Goal: Task Accomplishment & Management: Use online tool/utility

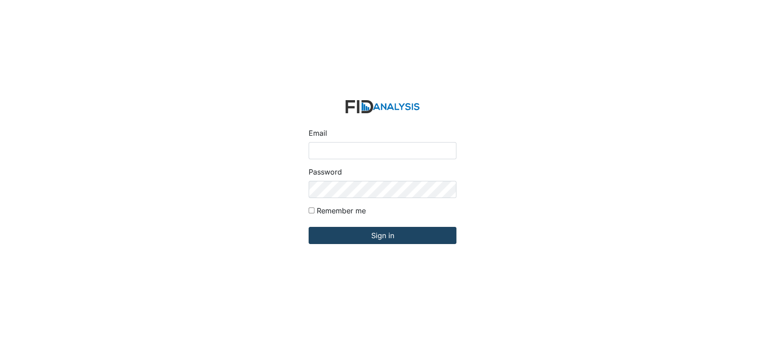
type input "[EMAIL_ADDRESS][DOMAIN_NAME]"
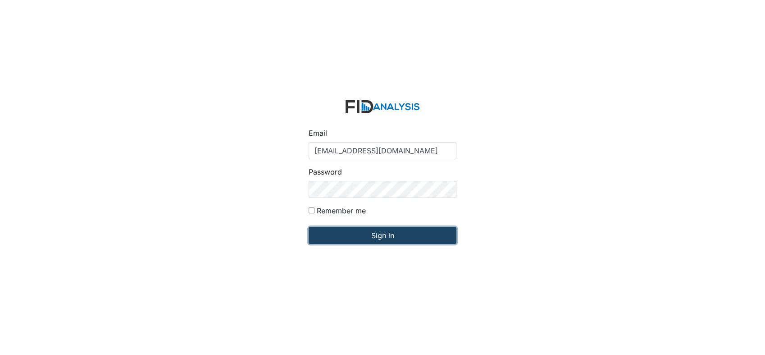
click at [386, 234] on input "Sign in" at bounding box center [383, 235] width 148 height 17
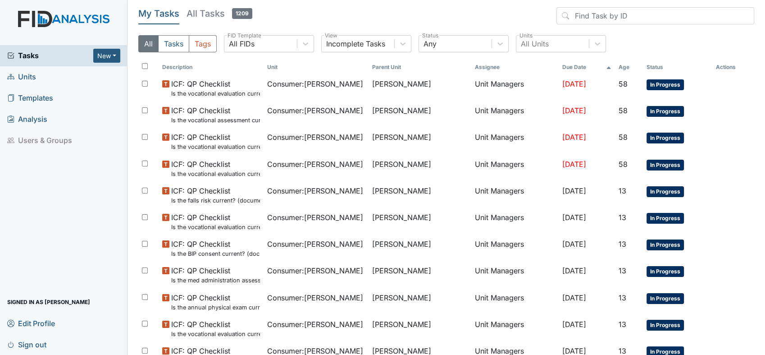
click at [28, 75] on span "Units" at bounding box center [21, 77] width 29 height 14
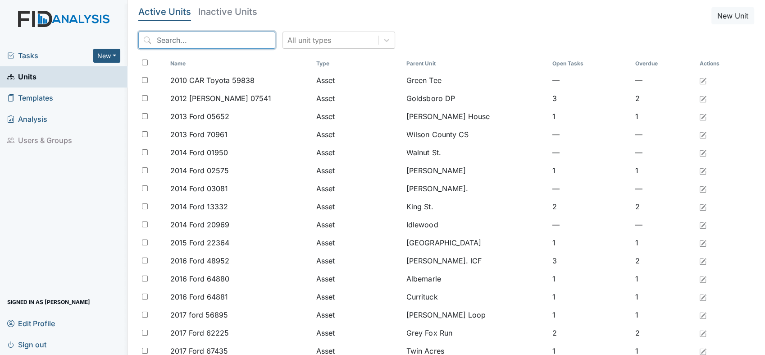
click at [220, 42] on input "search" at bounding box center [206, 40] width 137 height 17
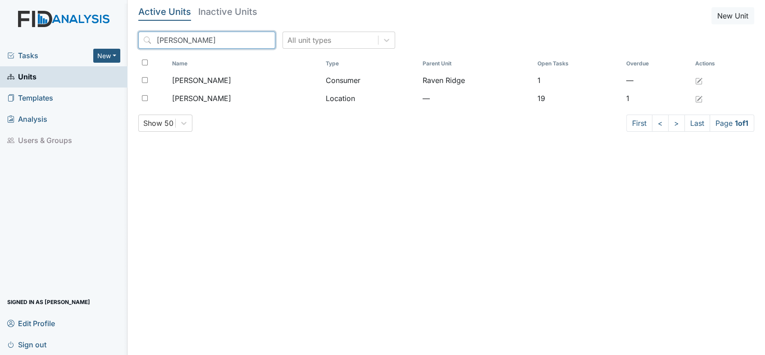
type input "lockwood"
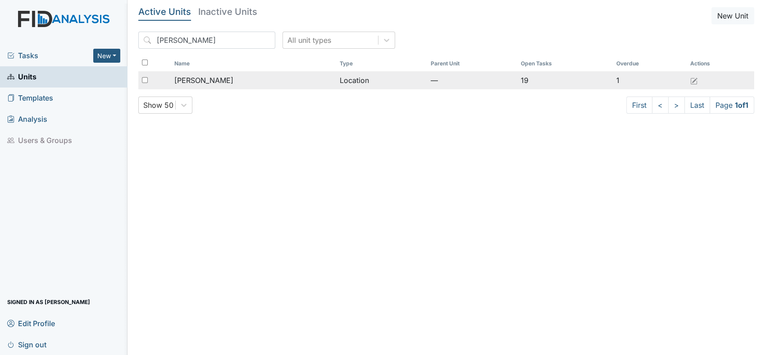
click at [204, 78] on span "[PERSON_NAME]" at bounding box center [203, 80] width 59 height 11
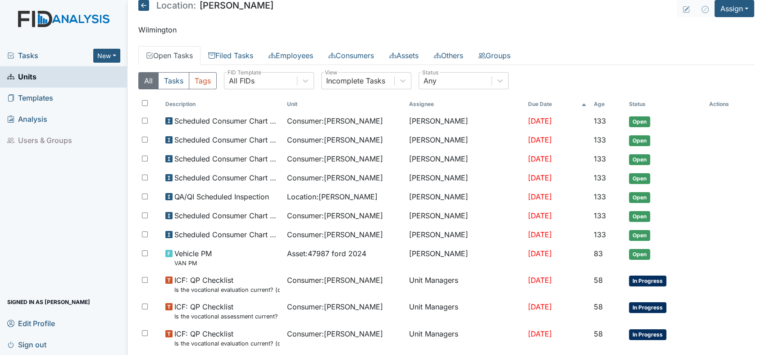
scroll to position [5, 0]
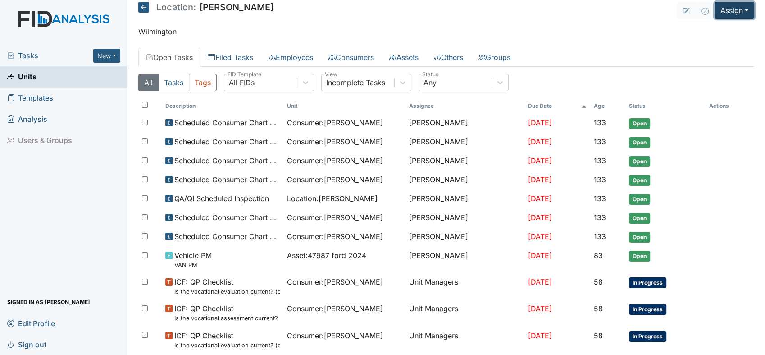
click at [739, 7] on button "Assign" at bounding box center [735, 10] width 40 height 17
click at [710, 30] on link "Assign Form" at bounding box center [713, 31] width 81 height 14
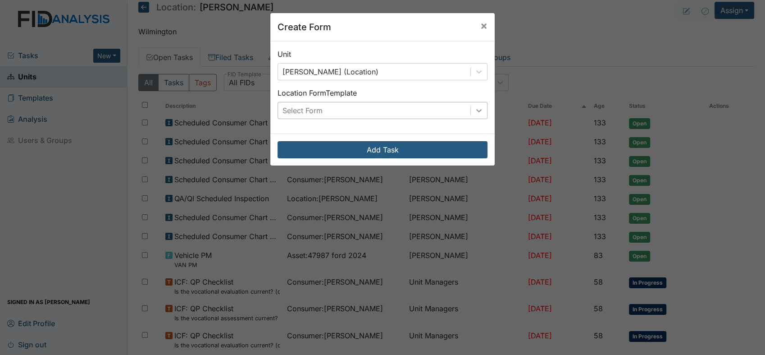
click at [475, 109] on icon at bounding box center [479, 110] width 9 height 9
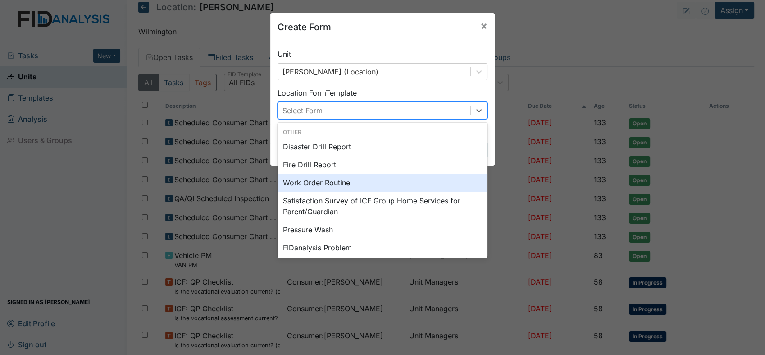
click at [310, 181] on div "Work Order Routine" at bounding box center [383, 183] width 210 height 18
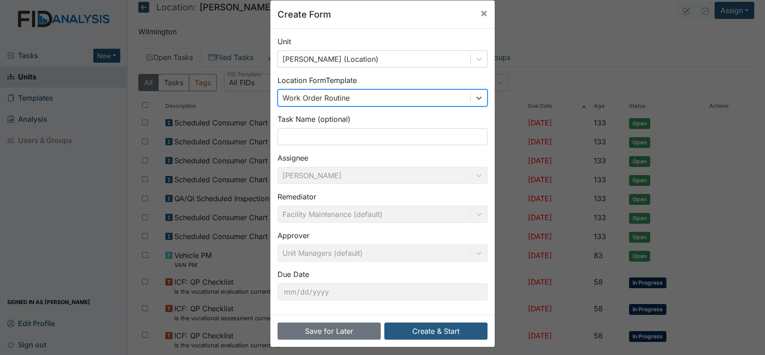
scroll to position [18, 0]
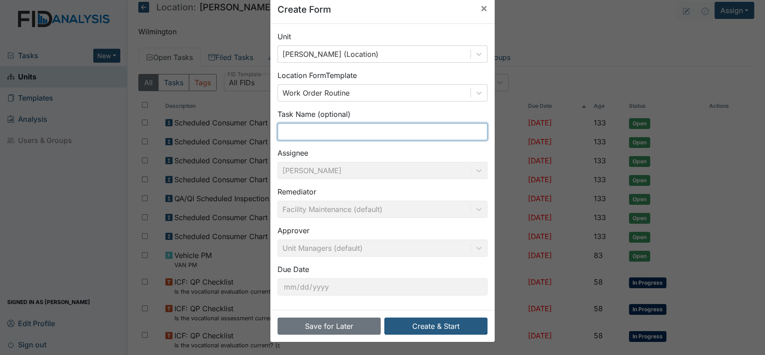
click at [352, 132] on input "text" at bounding box center [383, 131] width 210 height 17
type input "kitchen"
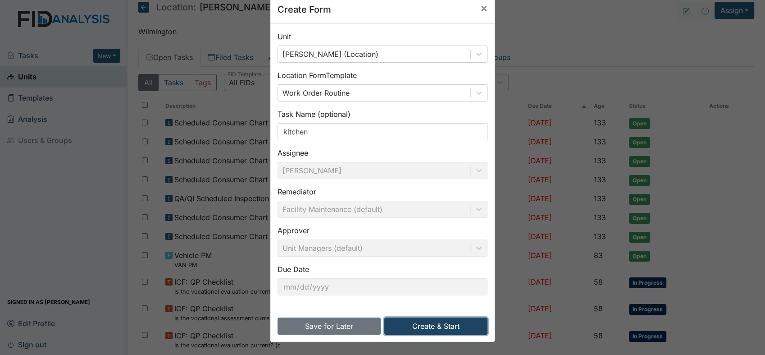
click at [429, 326] on button "Create & Start" at bounding box center [435, 325] width 103 height 17
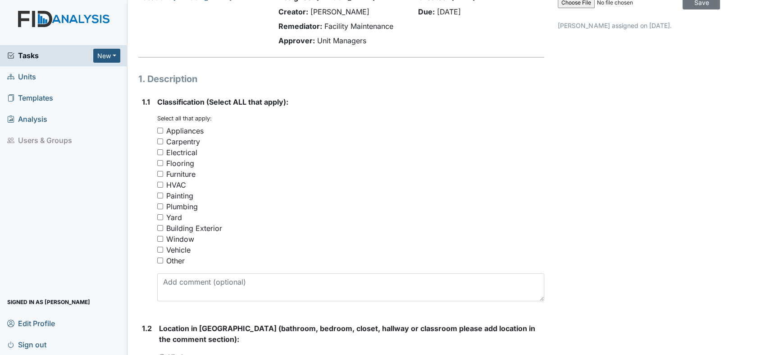
scroll to position [150, 0]
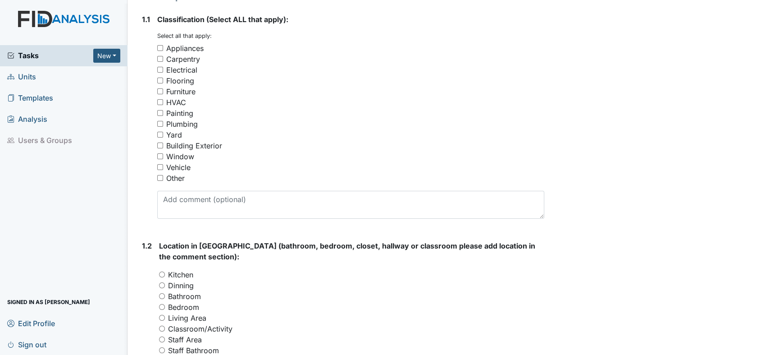
click at [158, 123] on input "Plumbing" at bounding box center [160, 124] width 6 height 6
checkbox input "true"
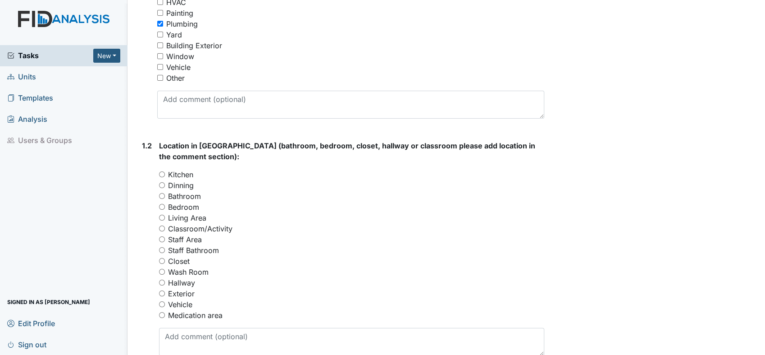
click at [161, 173] on input "Kitchen" at bounding box center [162, 174] width 6 height 6
radio input "true"
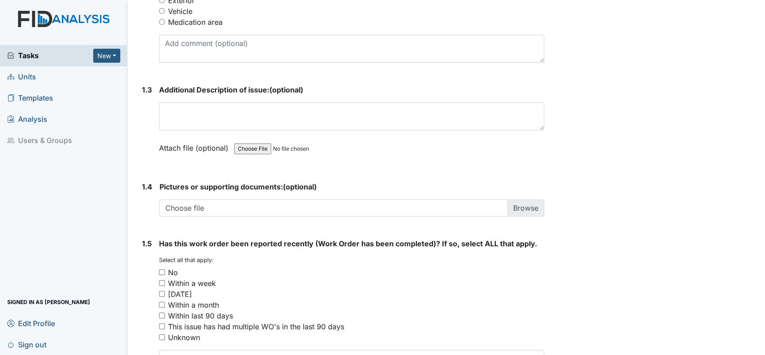
scroll to position [611, 0]
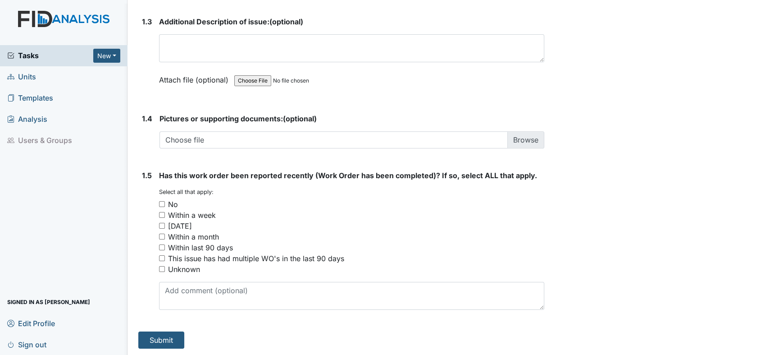
click at [159, 202] on div "1.5 Has this work order been reported recently (Work Order has been completed)?…" at bounding box center [341, 243] width 406 height 147
click at [161, 201] on input "No" at bounding box center [162, 204] width 6 height 6
checkbox input "true"
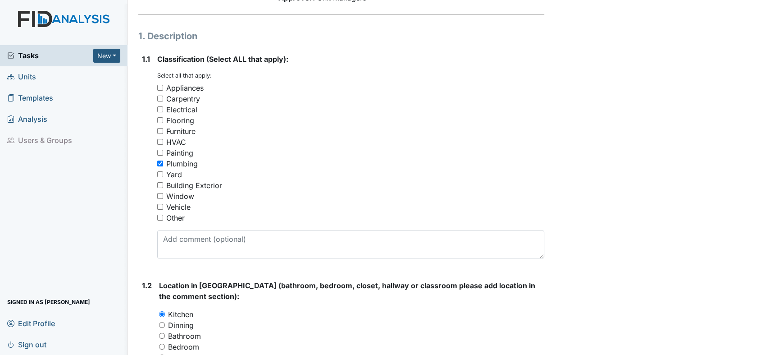
scroll to position [210, 0]
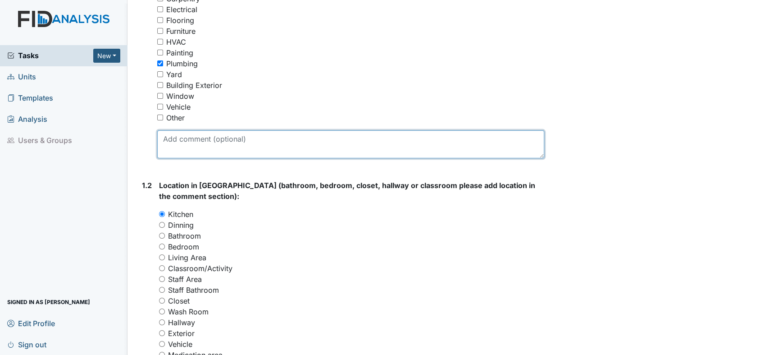
click at [300, 144] on textarea at bounding box center [350, 144] width 387 height 28
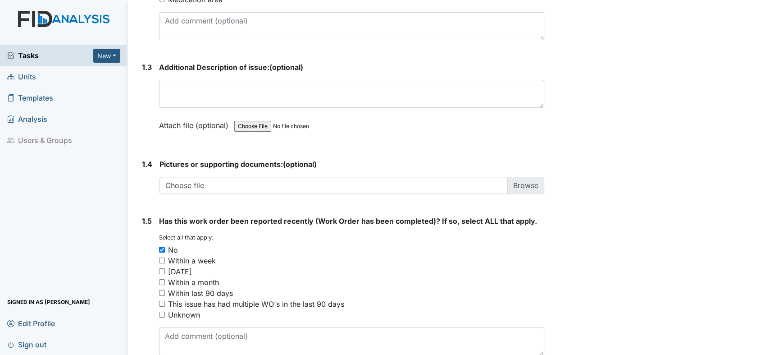
scroll to position [611, 0]
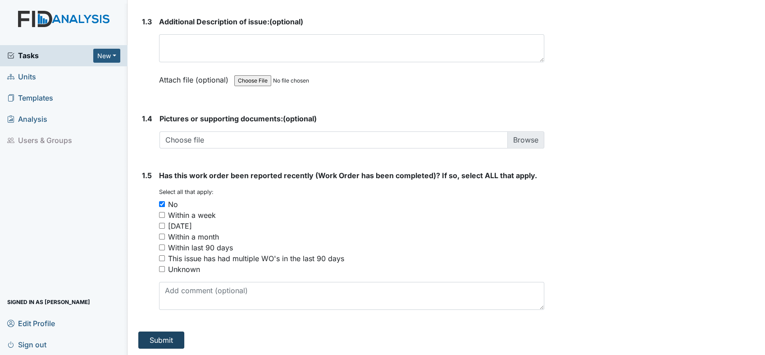
type textarea "Kitchen sink sprayer is not working. Needs to be replaced."
click at [162, 337] on button "Submit" at bounding box center [161, 339] width 46 height 17
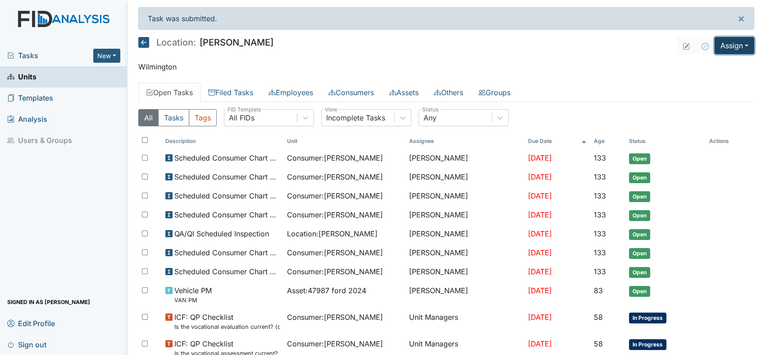
click at [736, 43] on button "Assign" at bounding box center [735, 45] width 40 height 17
click at [713, 64] on link "Assign Form" at bounding box center [713, 66] width 81 height 14
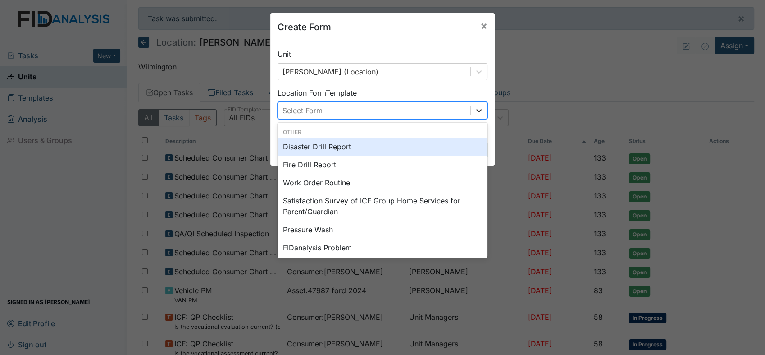
drag, startPoint x: 475, startPoint y: 111, endPoint x: 470, endPoint y: 111, distance: 5.4
click at [476, 111] on icon at bounding box center [478, 110] width 5 height 3
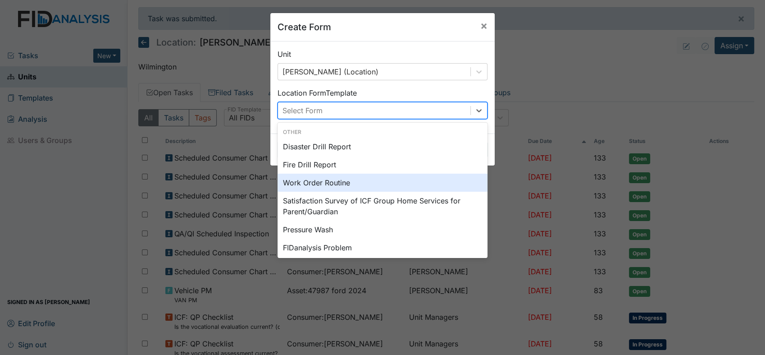
click at [350, 181] on div "Work Order Routine" at bounding box center [383, 183] width 210 height 18
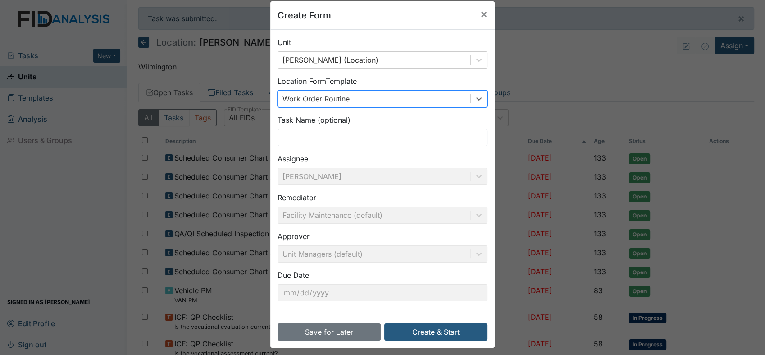
scroll to position [18, 0]
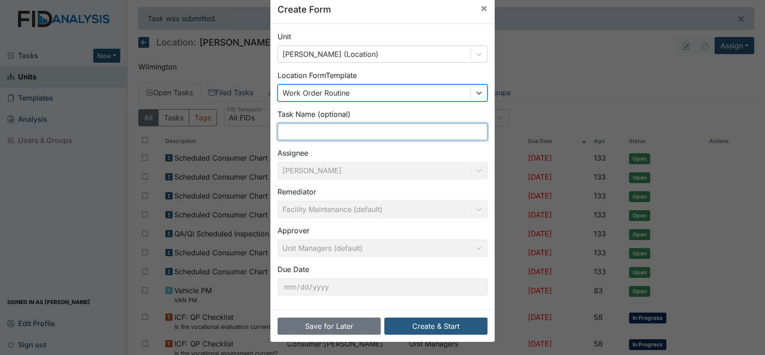
click at [310, 132] on input "text" at bounding box center [383, 131] width 210 height 17
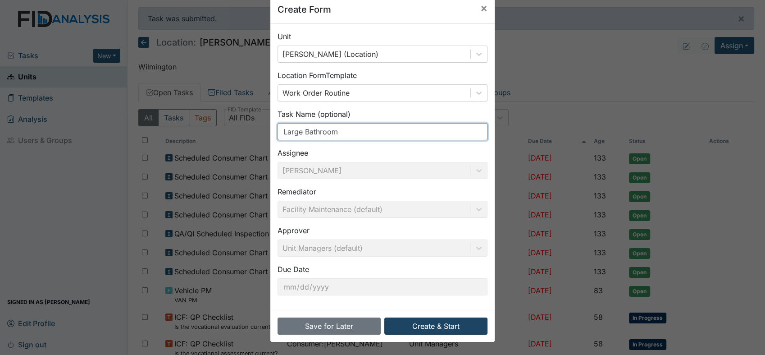
type input "Large Bathroom"
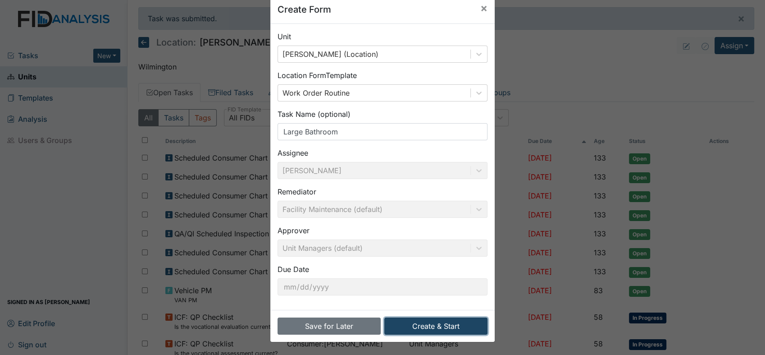
click at [421, 324] on button "Create & Start" at bounding box center [435, 325] width 103 height 17
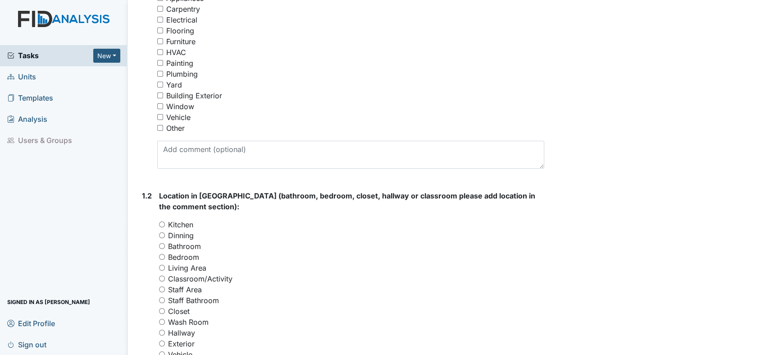
scroll to position [150, 0]
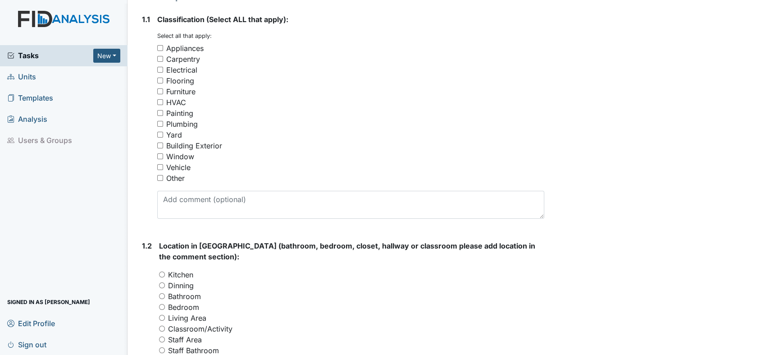
click at [160, 76] on div "Flooring" at bounding box center [350, 80] width 387 height 11
click at [159, 80] on input "Flooring" at bounding box center [160, 81] width 6 height 6
checkbox input "true"
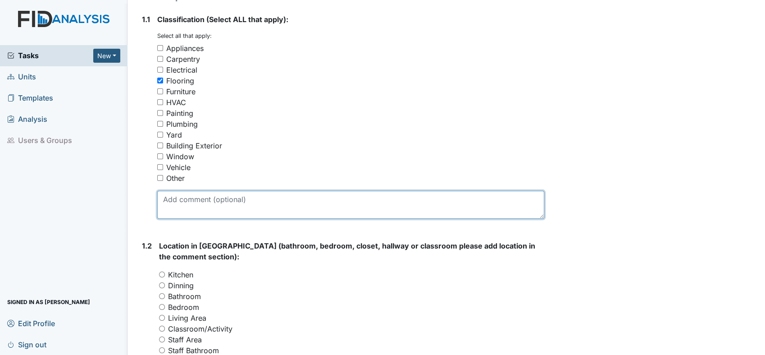
click at [231, 207] on textarea at bounding box center [350, 205] width 387 height 28
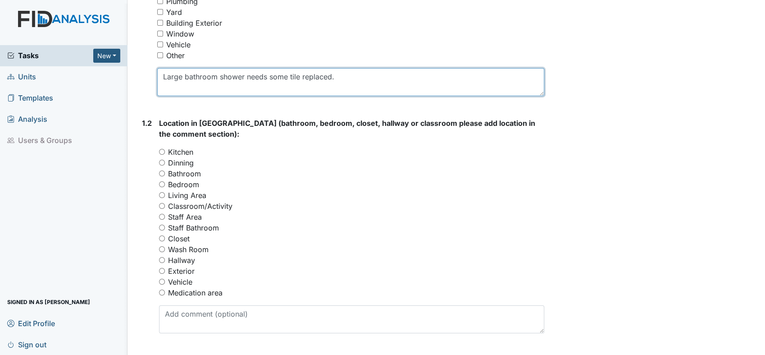
scroll to position [350, 0]
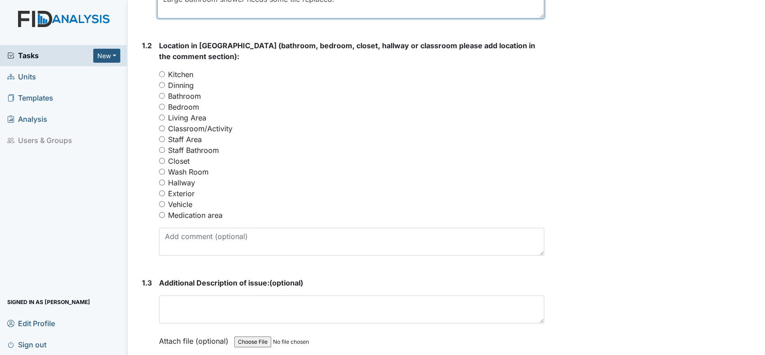
type textarea "Large bathroom shower needs some tile replaced."
click at [160, 93] on input "Bathroom" at bounding box center [162, 96] width 6 height 6
radio input "true"
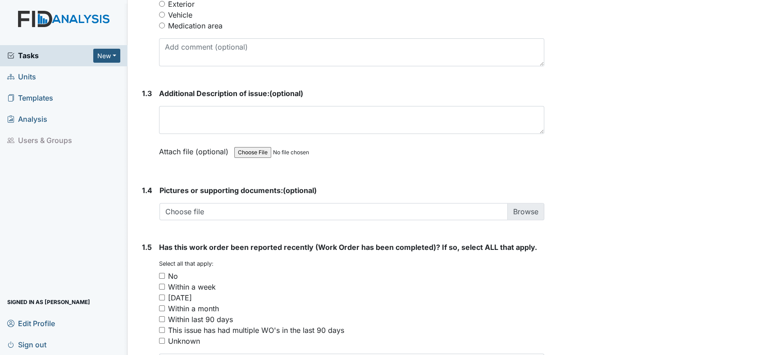
scroll to position [601, 0]
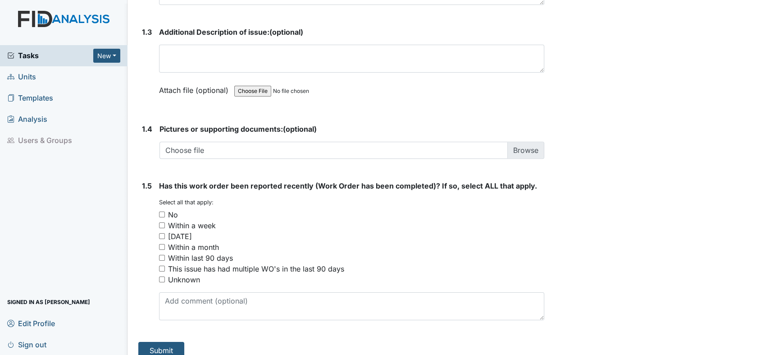
click at [161, 212] on input "No" at bounding box center [162, 214] width 6 height 6
checkbox input "true"
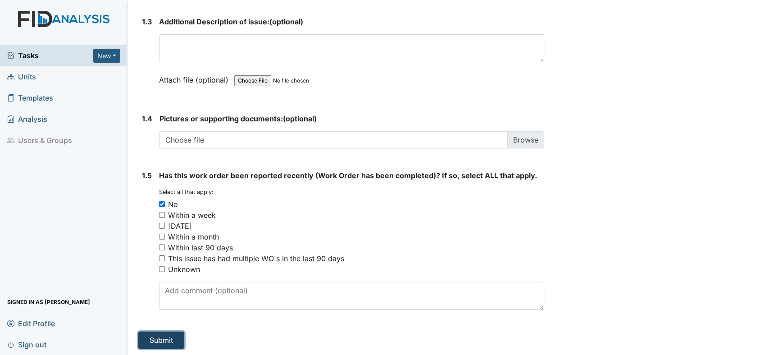
click at [158, 332] on button "Submit" at bounding box center [161, 339] width 46 height 17
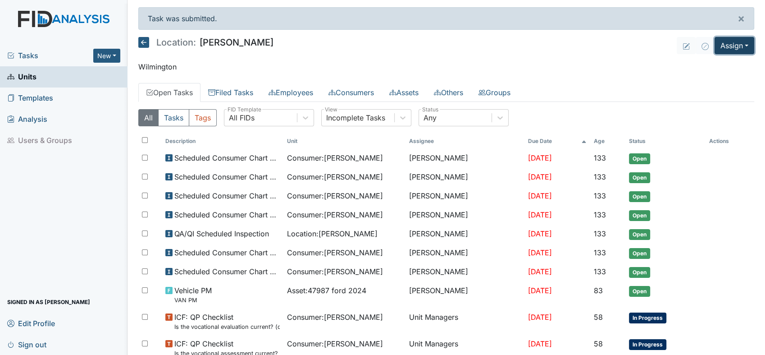
click at [739, 44] on button "Assign" at bounding box center [735, 45] width 40 height 17
click at [711, 67] on link "Assign Form" at bounding box center [713, 66] width 81 height 14
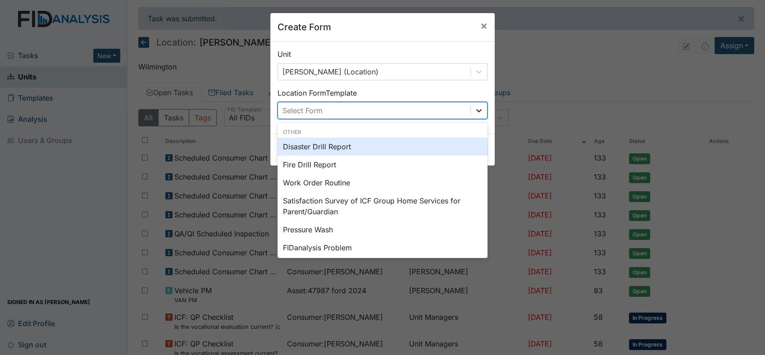
click at [476, 108] on icon at bounding box center [479, 110] width 9 height 9
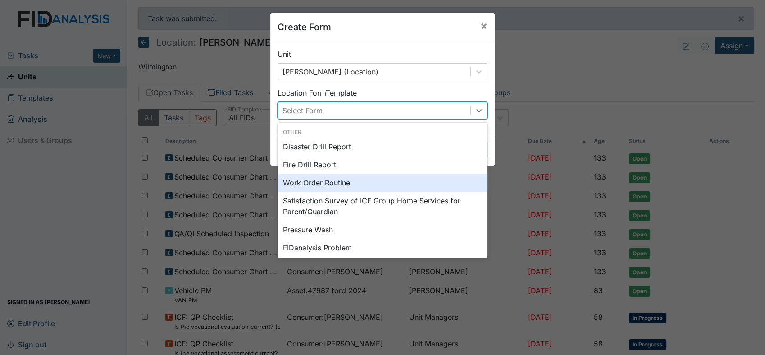
click at [310, 184] on div "Work Order Routine" at bounding box center [383, 183] width 210 height 18
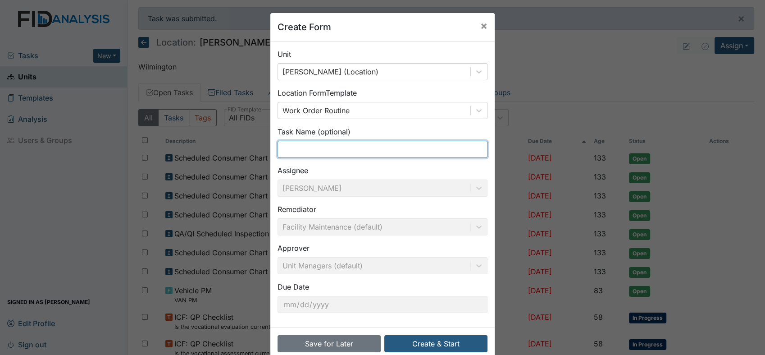
click at [326, 148] on input "text" at bounding box center [383, 149] width 210 height 17
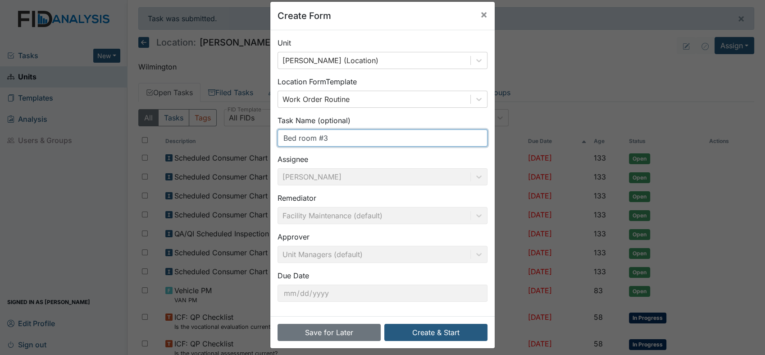
scroll to position [18, 0]
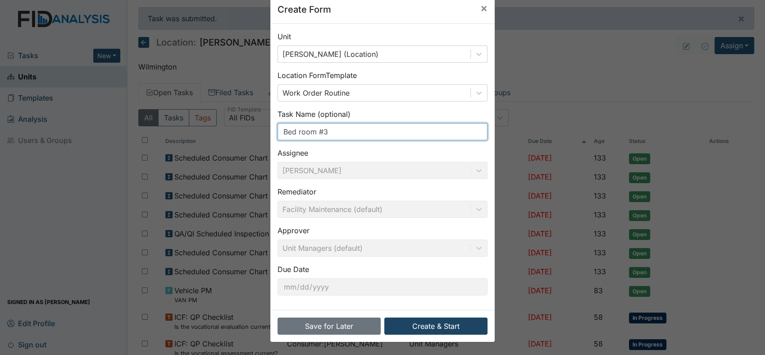
type input "Bed room #3"
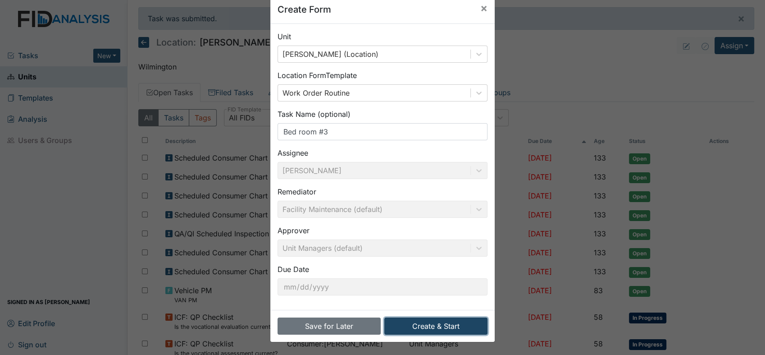
click at [445, 324] on button "Create & Start" at bounding box center [435, 325] width 103 height 17
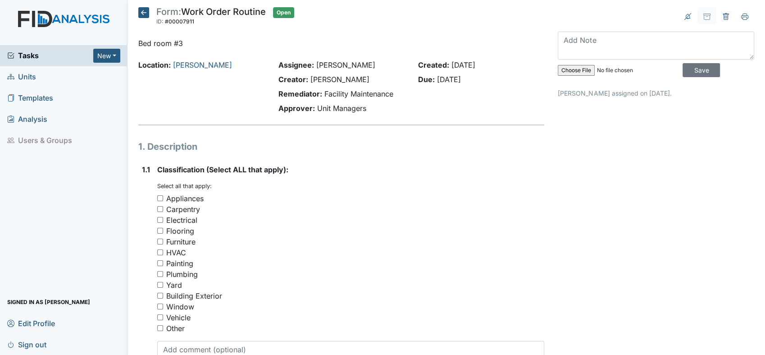
scroll to position [100, 0]
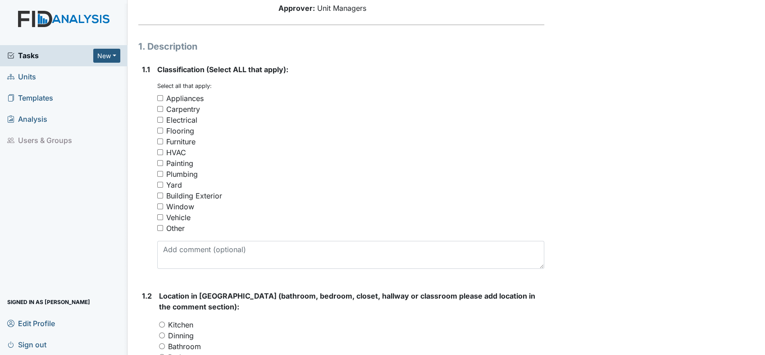
click at [160, 129] on input "Flooring" at bounding box center [160, 131] width 6 height 6
checkbox input "true"
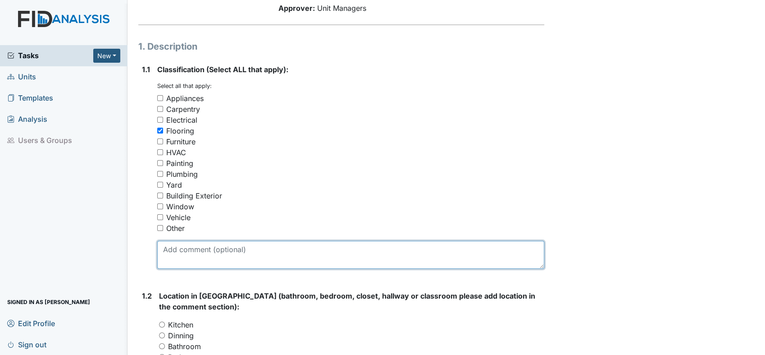
click at [238, 250] on textarea at bounding box center [350, 255] width 387 height 28
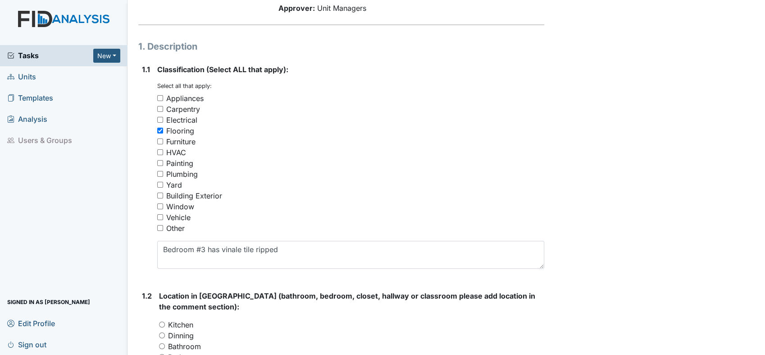
click at [371, 195] on div "Building Exterior" at bounding box center [350, 195] width 387 height 11
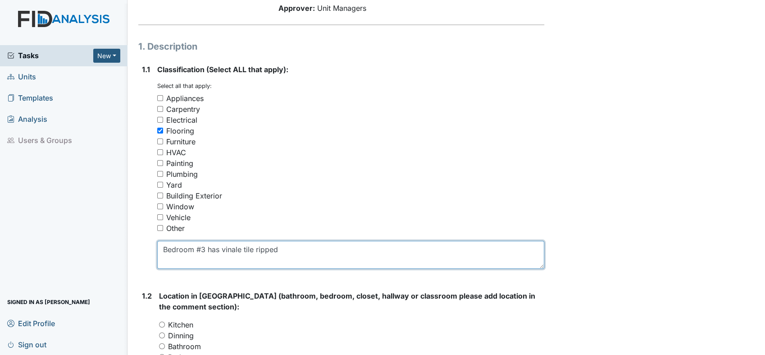
drag, startPoint x: 241, startPoint y: 248, endPoint x: 232, endPoint y: 247, distance: 8.6
click at [231, 247] on textarea "Bedroom #3 has vinale tile ripped" at bounding box center [350, 255] width 387 height 28
click at [234, 247] on textarea "Bedroom #3 has vin tile ripped" at bounding box center [350, 255] width 387 height 28
drag, startPoint x: 350, startPoint y: 244, endPoint x: 305, endPoint y: 255, distance: 46.3
click at [346, 247] on textarea "Bedroom #3 has vinle tile ripped" at bounding box center [350, 255] width 387 height 28
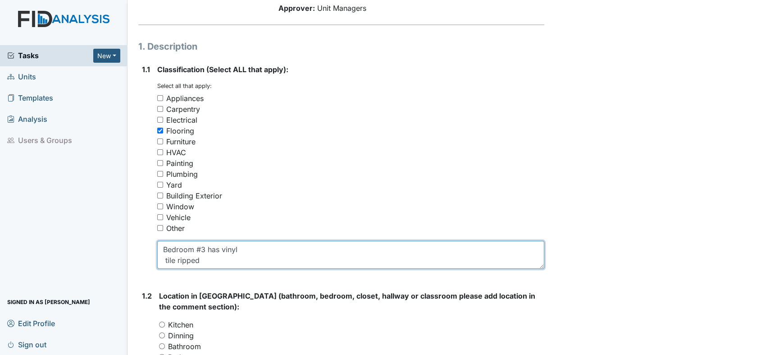
click at [227, 262] on textarea "Bedroom #3 has vinyl tile ripped" at bounding box center [350, 255] width 387 height 28
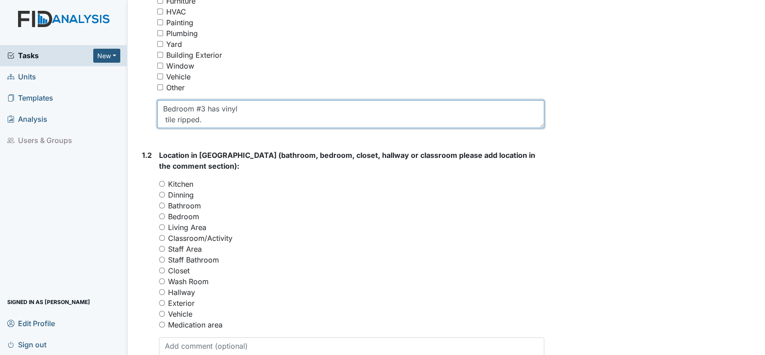
scroll to position [350, 0]
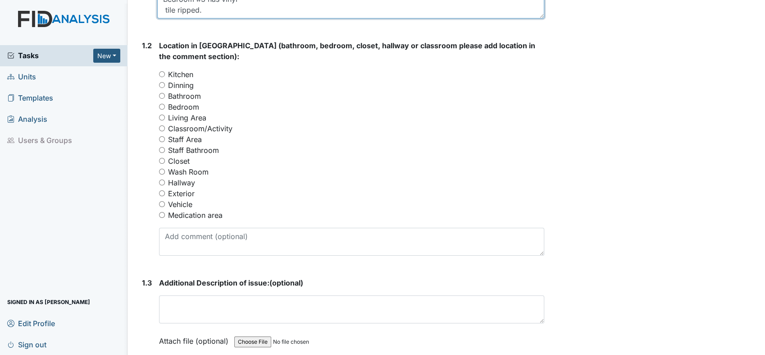
type textarea "Bedroom #3 has vinyl tile ripped."
click at [162, 94] on input "Bathroom" at bounding box center [162, 96] width 6 height 6
radio input "true"
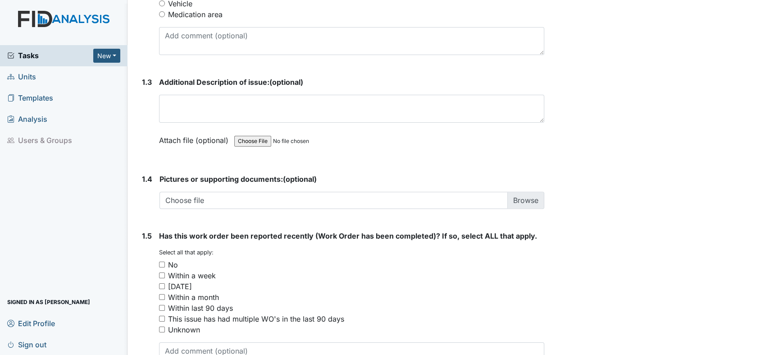
scroll to position [611, 0]
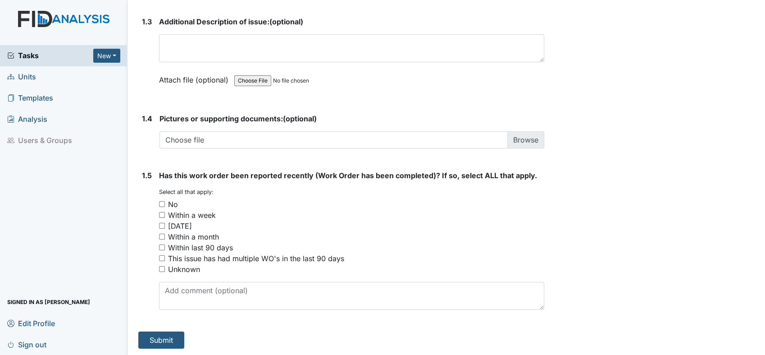
click at [162, 202] on input "No" at bounding box center [162, 204] width 6 height 6
checkbox input "true"
click at [159, 337] on button "Submit" at bounding box center [161, 339] width 46 height 17
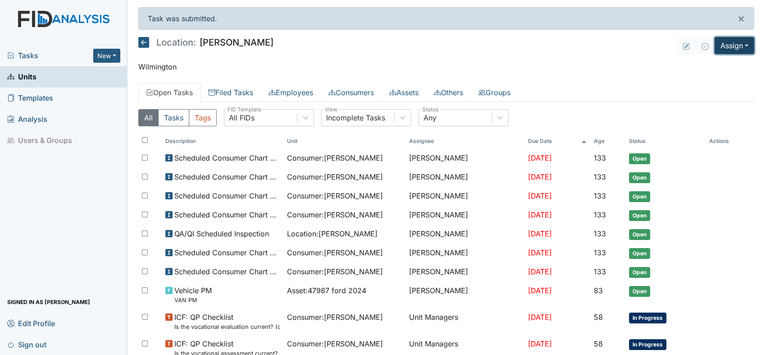
click at [735, 43] on button "Assign" at bounding box center [735, 45] width 40 height 17
click at [709, 66] on link "Assign Form" at bounding box center [713, 66] width 81 height 14
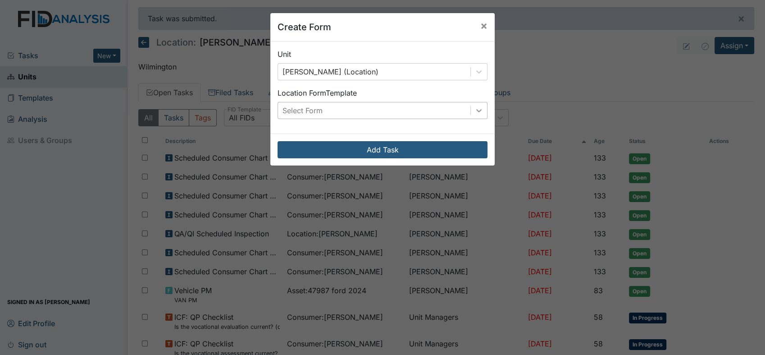
click at [475, 112] on icon at bounding box center [479, 110] width 9 height 9
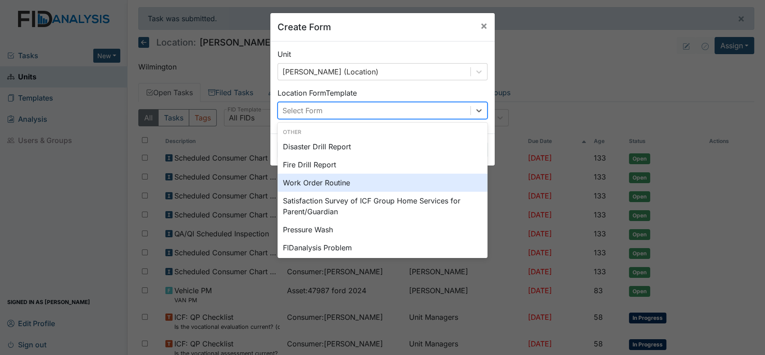
click at [340, 182] on div "Work Order Routine" at bounding box center [383, 183] width 210 height 18
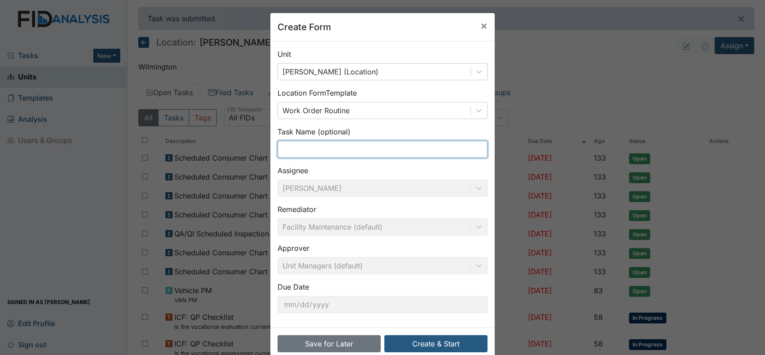
click at [333, 149] on input "text" at bounding box center [383, 149] width 210 height 17
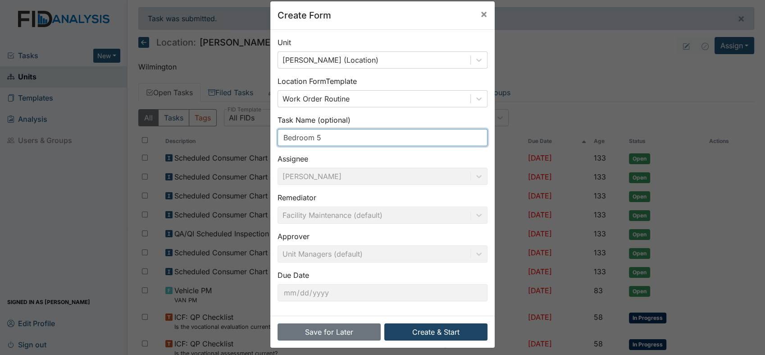
scroll to position [18, 0]
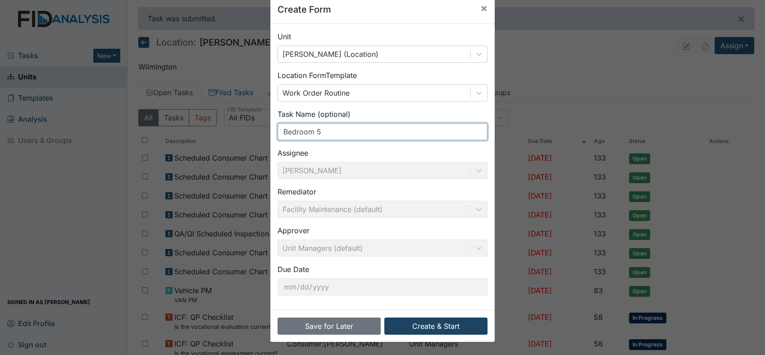
type input "Bedroom 5"
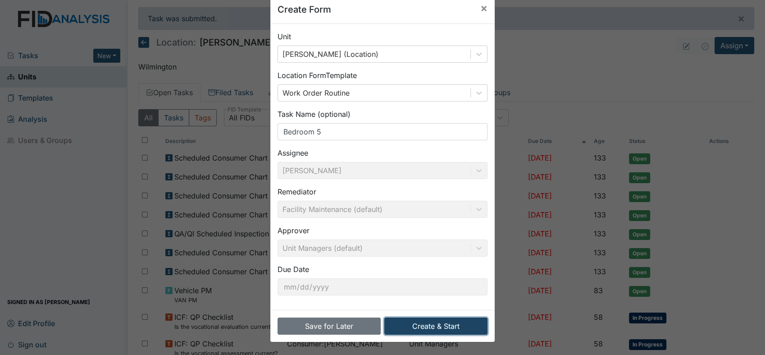
click at [429, 323] on button "Create & Start" at bounding box center [435, 325] width 103 height 17
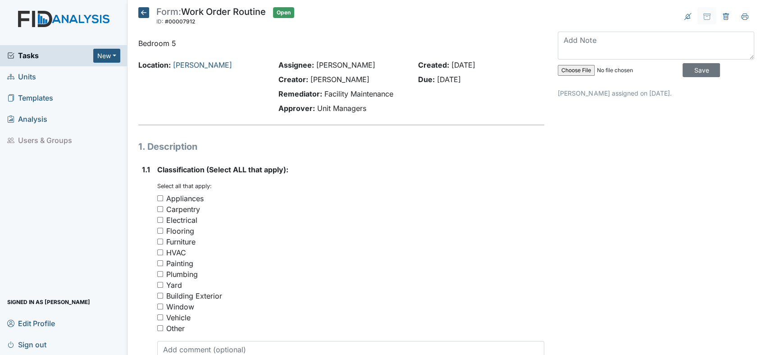
click at [159, 206] on input "Carpentry" at bounding box center [160, 209] width 6 height 6
checkbox input "true"
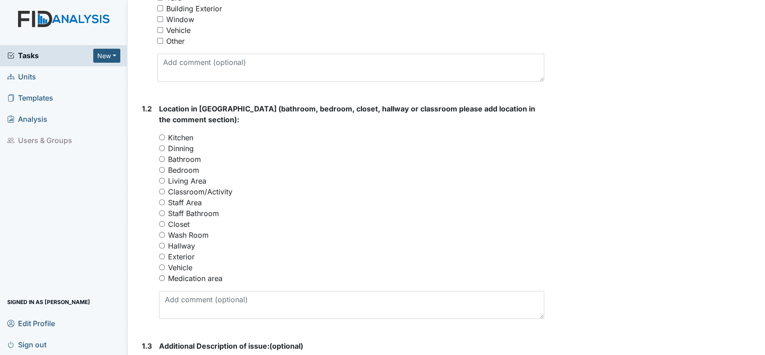
scroll to position [350, 0]
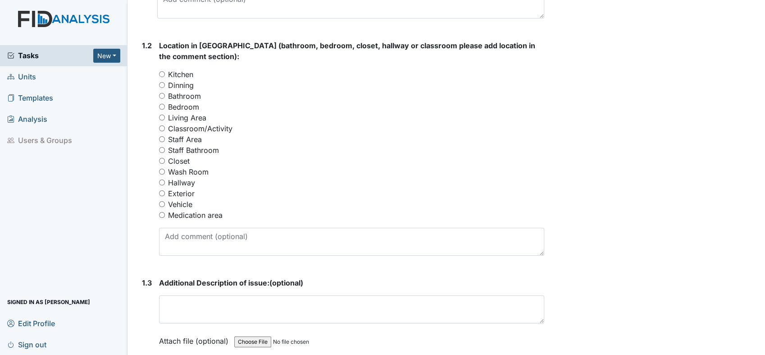
click at [161, 104] on input "Bedroom" at bounding box center [162, 107] width 6 height 6
radio input "true"
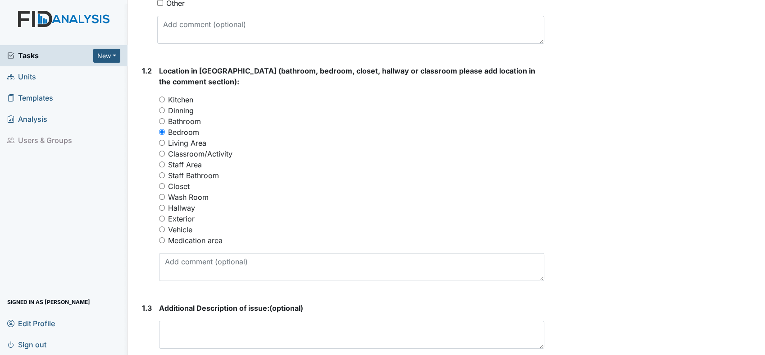
scroll to position [250, 0]
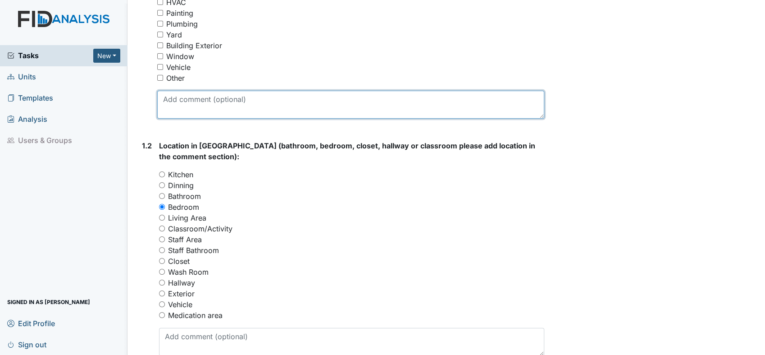
click at [274, 107] on textarea at bounding box center [350, 105] width 387 height 28
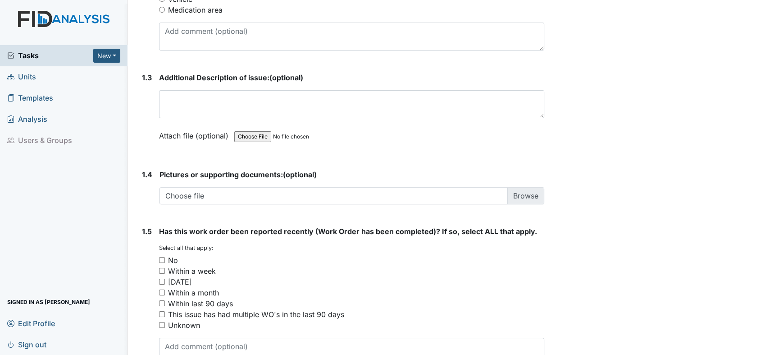
scroll to position [611, 0]
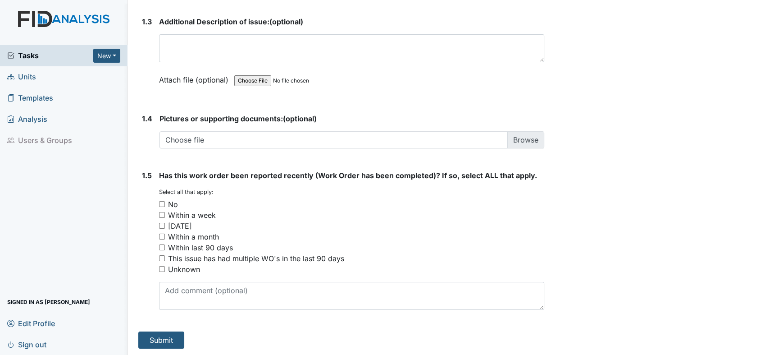
type textarea "Bedroom #5 repair bedroom door and closet door."
click at [159, 201] on input "No" at bounding box center [162, 204] width 6 height 6
checkbox input "true"
click at [164, 336] on button "Submit" at bounding box center [161, 339] width 46 height 17
